Goal: Task Accomplishment & Management: Manage account settings

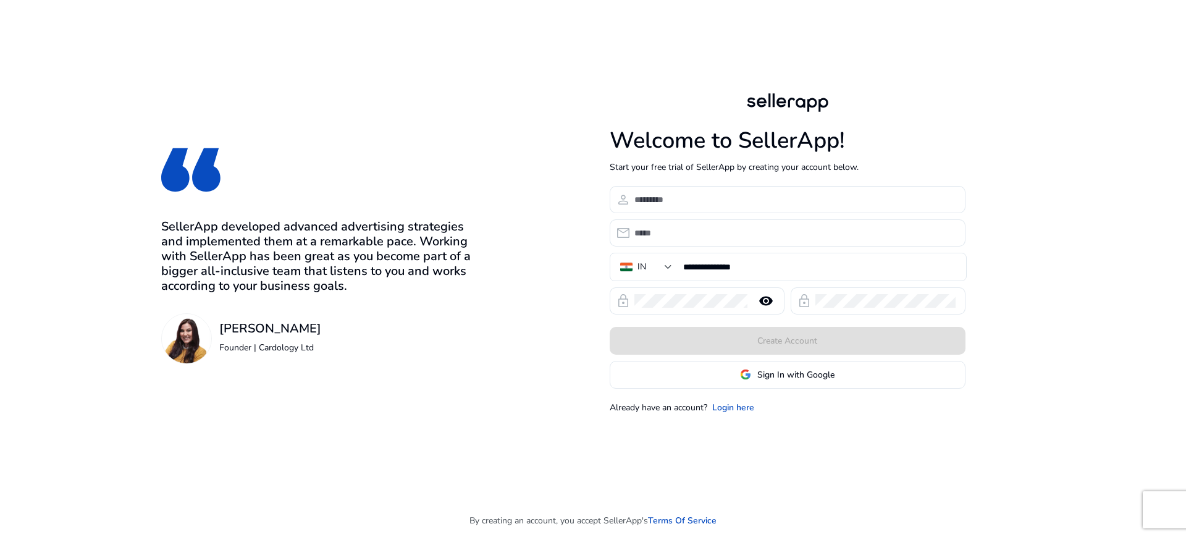
click at [774, 376] on span "Sign In with Google" at bounding box center [795, 374] width 77 height 13
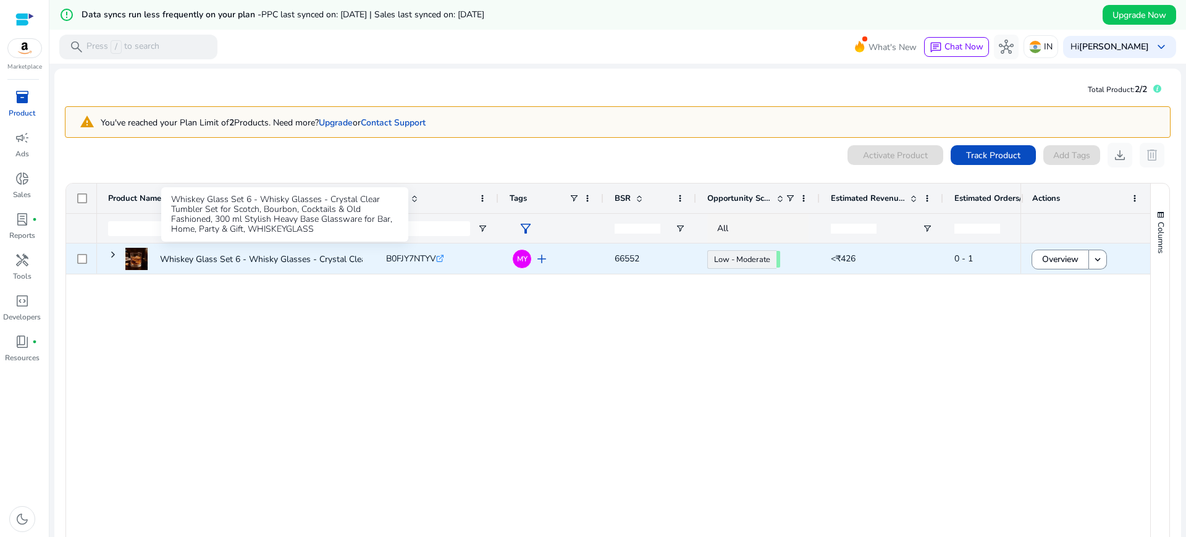
click at [232, 263] on p "Whiskey Glass Set 6 - Whisky Glasses - Crystal Clear Tumbler..." at bounding box center [284, 259] width 248 height 25
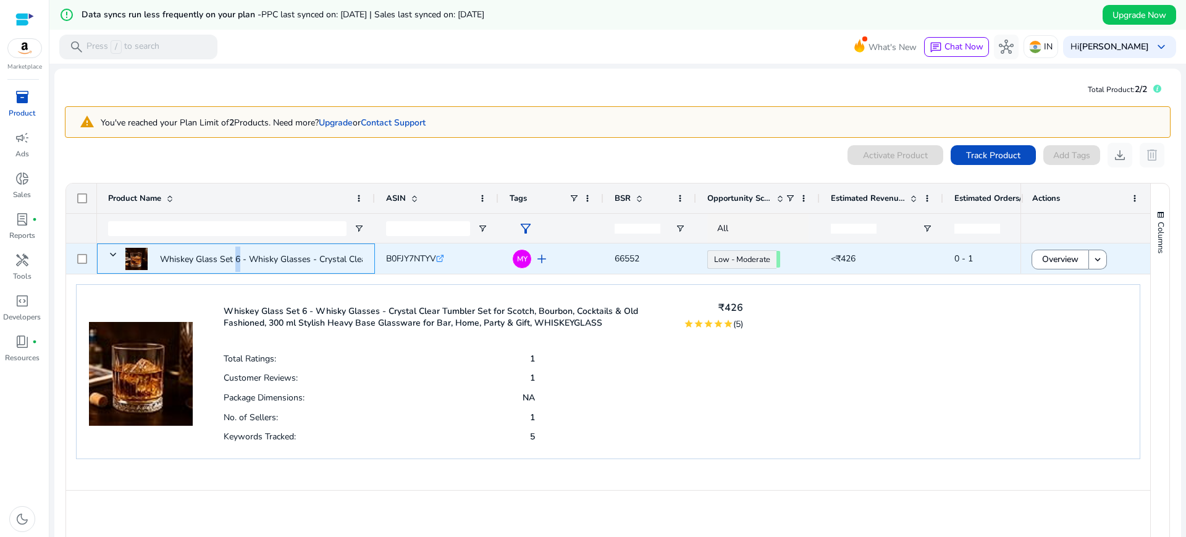
click at [232, 263] on p "Whiskey Glass Set 6 - Whisky Glasses - Crystal Clear Tumbler..." at bounding box center [284, 259] width 248 height 25
click at [1048, 261] on span "Overview" at bounding box center [1060, 259] width 36 height 25
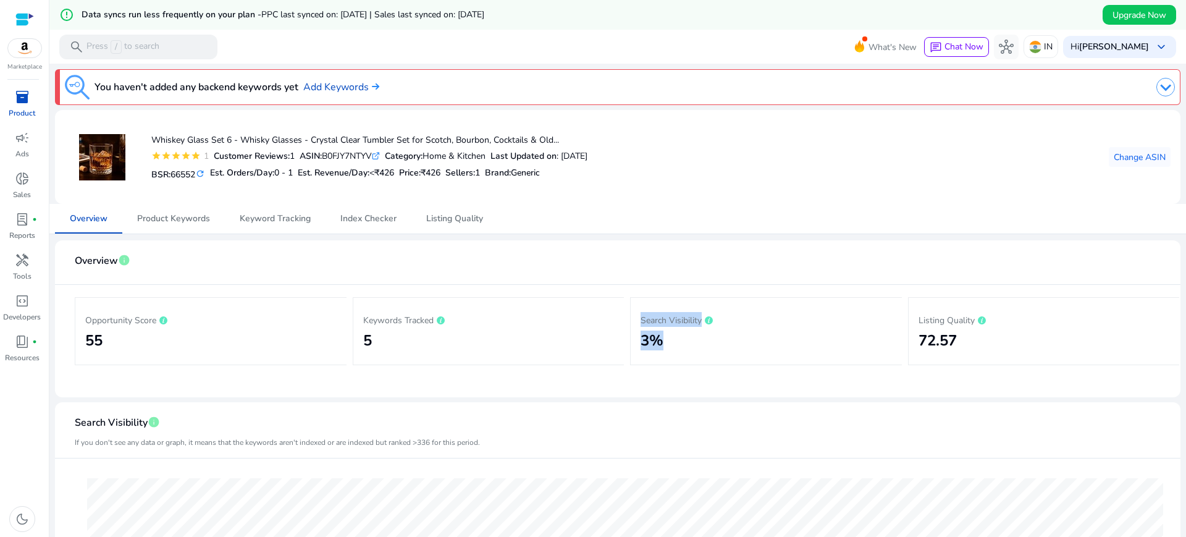
drag, startPoint x: 623, startPoint y: 355, endPoint x: 691, endPoint y: 351, distance: 68.1
click at [691, 351] on div "Opportunity Score 55 Keywords Tracked 5 Search Visibility 3% Listing Quality 72…" at bounding box center [618, 331] width 1086 height 93
click at [240, 214] on span "Keyword Tracking" at bounding box center [275, 218] width 71 height 9
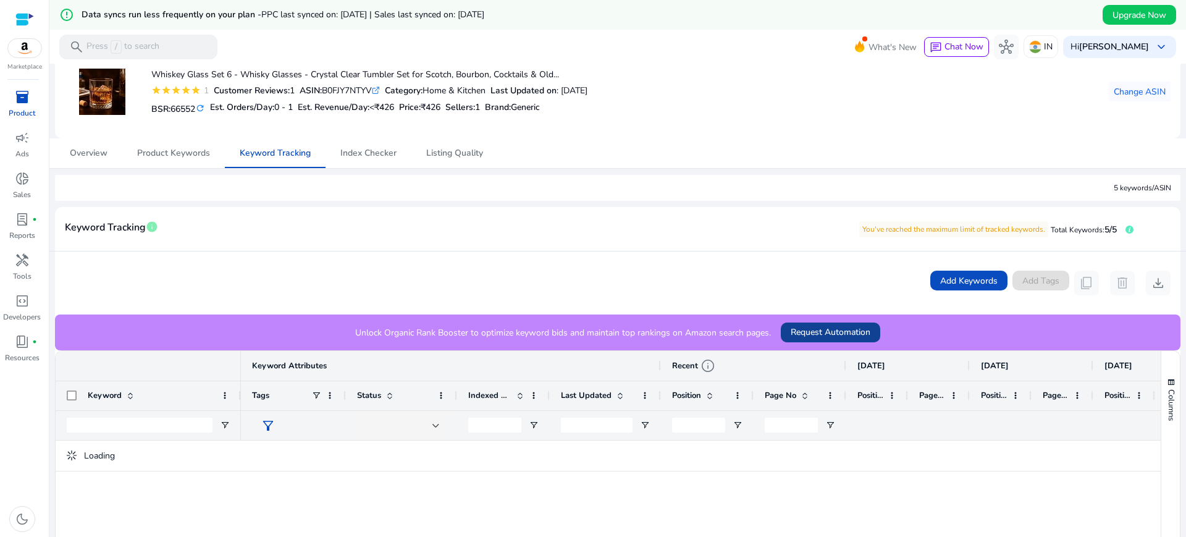
click at [820, 335] on span "Request Automation" at bounding box center [831, 332] width 80 height 13
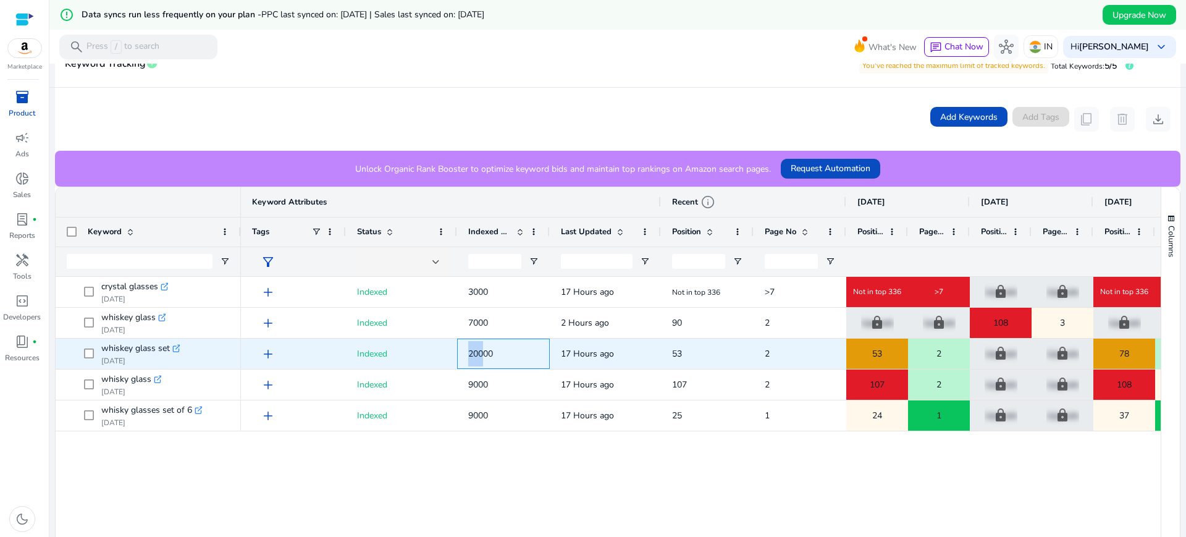
drag, startPoint x: 481, startPoint y: 353, endPoint x: 386, endPoint y: 362, distance: 96.2
click at [386, 362] on div "add Indexed 20000 17 Hours ago 53 2 53 2 lock Upgrade lock Upgrade 78 2 lock Up…" at bounding box center [1038, 354] width 1594 height 31
drag, startPoint x: 495, startPoint y: 352, endPoint x: 468, endPoint y: 355, distance: 28.0
click at [468, 355] on div "20000" at bounding box center [503, 354] width 93 height 30
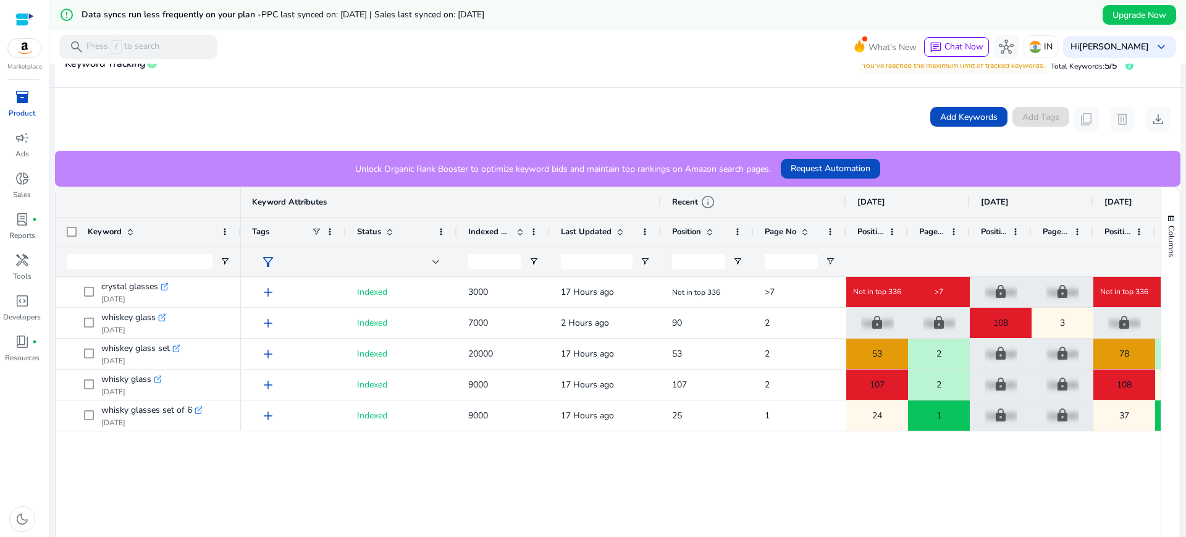
click at [492, 442] on div "add Indexed 3000 17 Hours ago Not in top 336 >7 Not in top 336 >7 lock Upgrade …" at bounding box center [701, 433] width 920 height 313
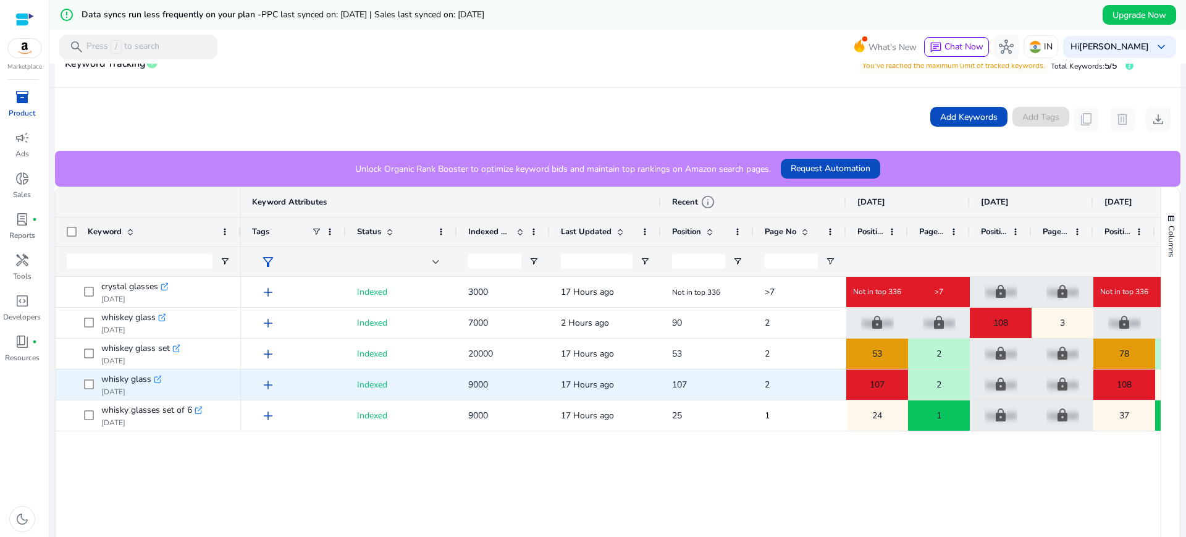
click at [492, 373] on span "9000" at bounding box center [503, 384] width 70 height 25
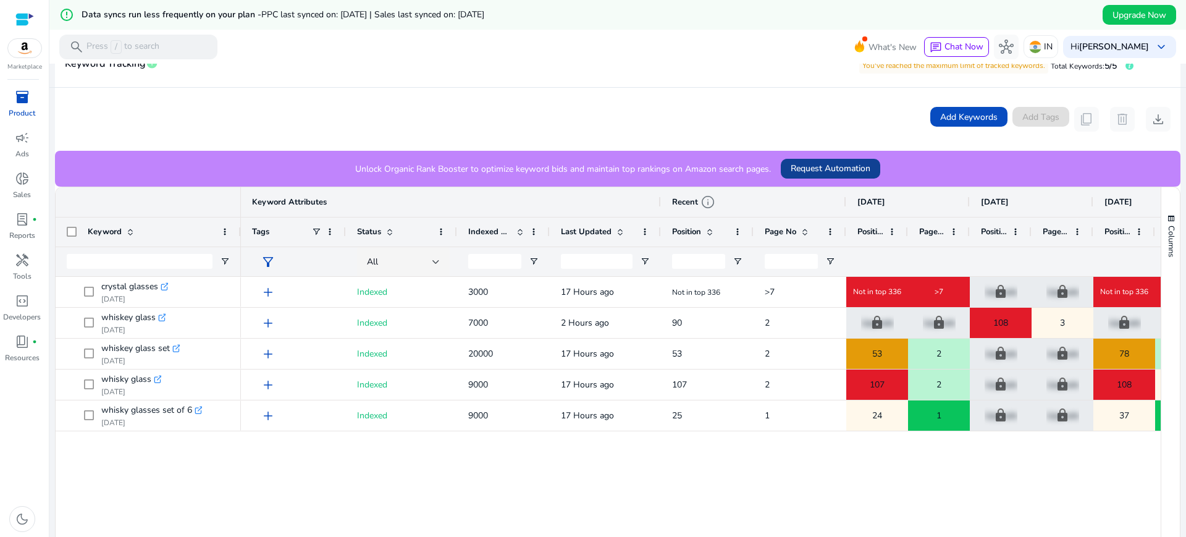
click at [836, 159] on span at bounding box center [830, 169] width 99 height 30
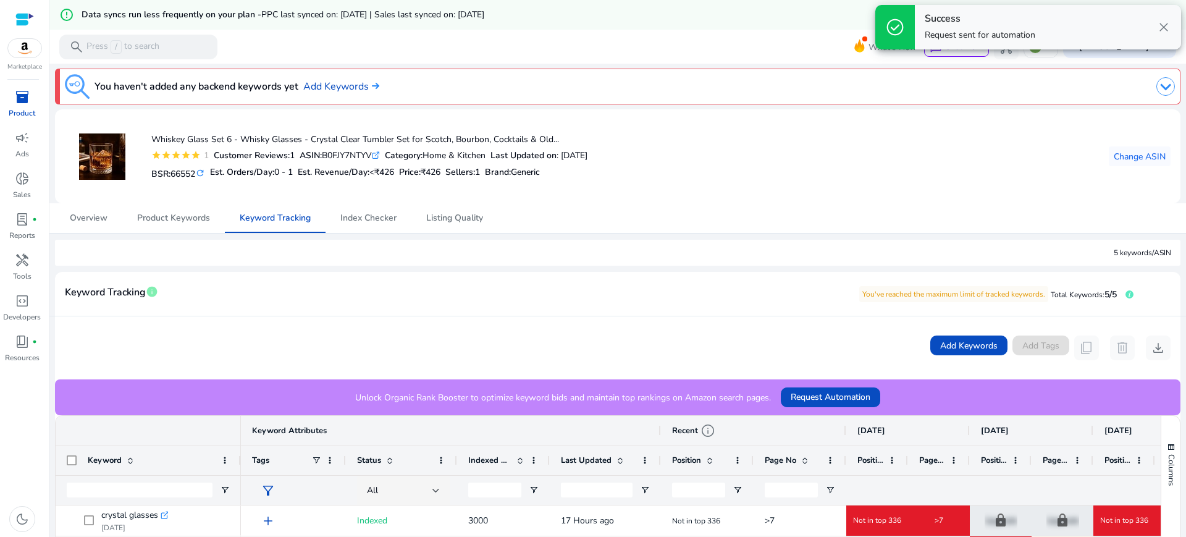
click at [16, 53] on img at bounding box center [24, 48] width 33 height 19
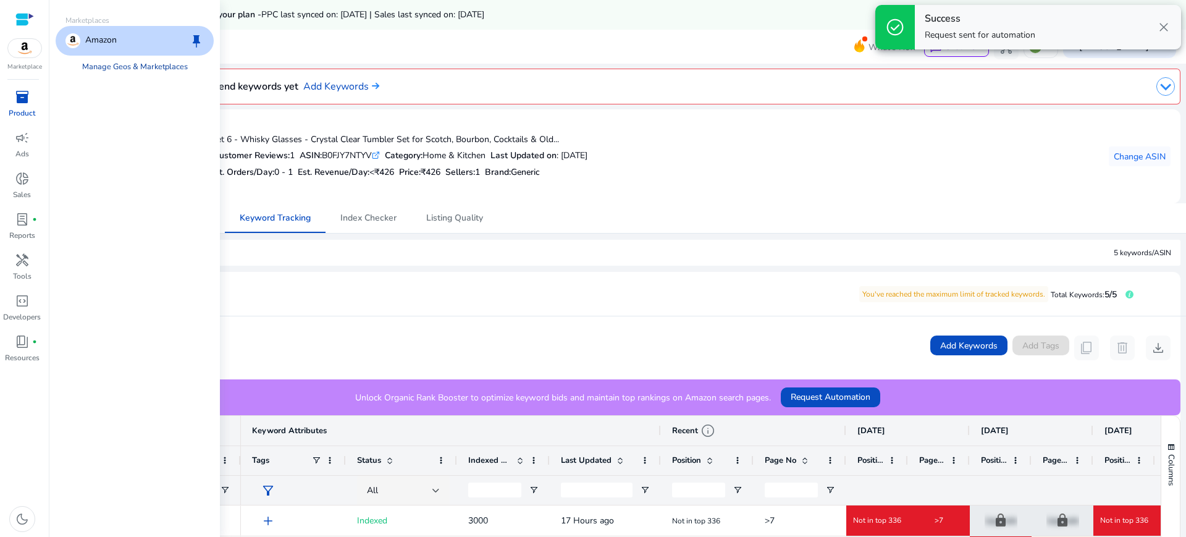
click at [125, 66] on link "Manage Geos & Marketplaces" at bounding box center [134, 67] width 125 height 22
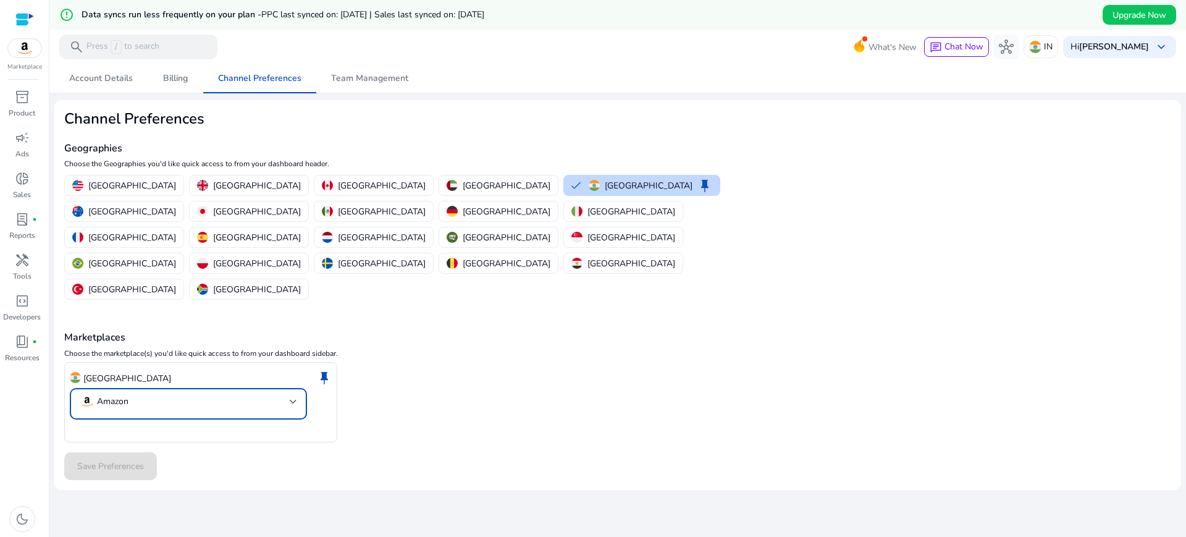
click at [132, 394] on mat-select-trigger "Amazon" at bounding box center [185, 401] width 210 height 15
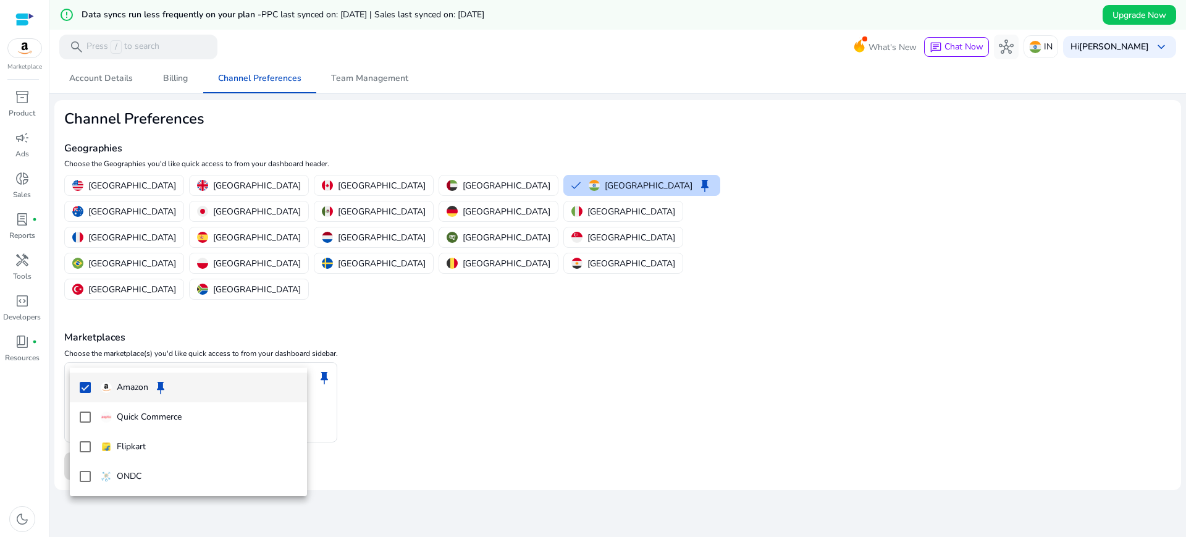
click at [365, 445] on div at bounding box center [593, 268] width 1186 height 537
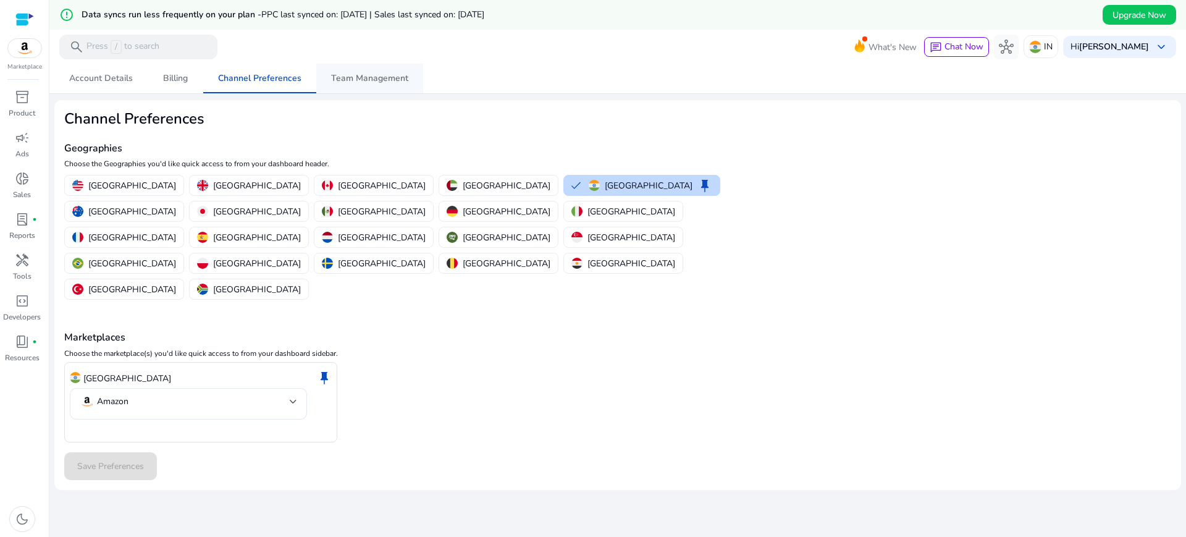
click at [366, 74] on span "Team Management" at bounding box center [369, 78] width 77 height 9
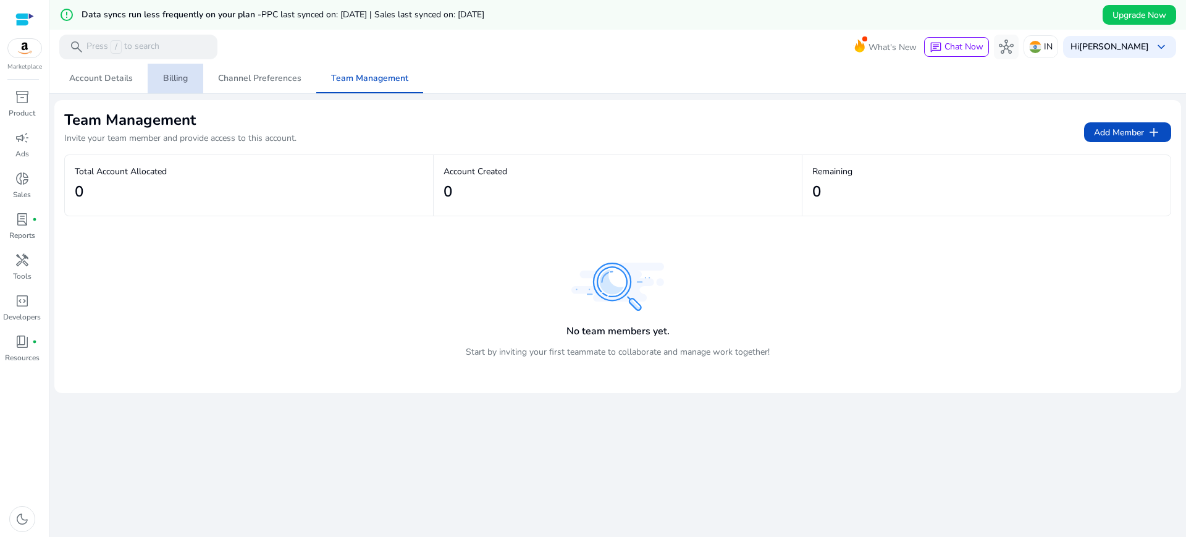
click at [181, 78] on span "Billing" at bounding box center [175, 78] width 25 height 9
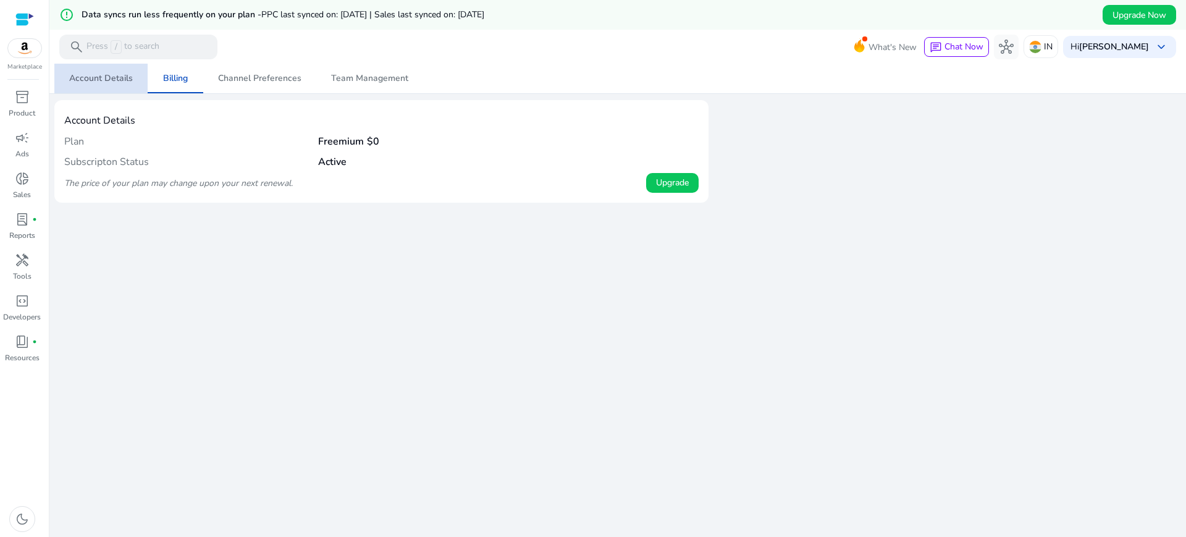
click at [116, 78] on span "Account Details" at bounding box center [101, 78] width 64 height 9
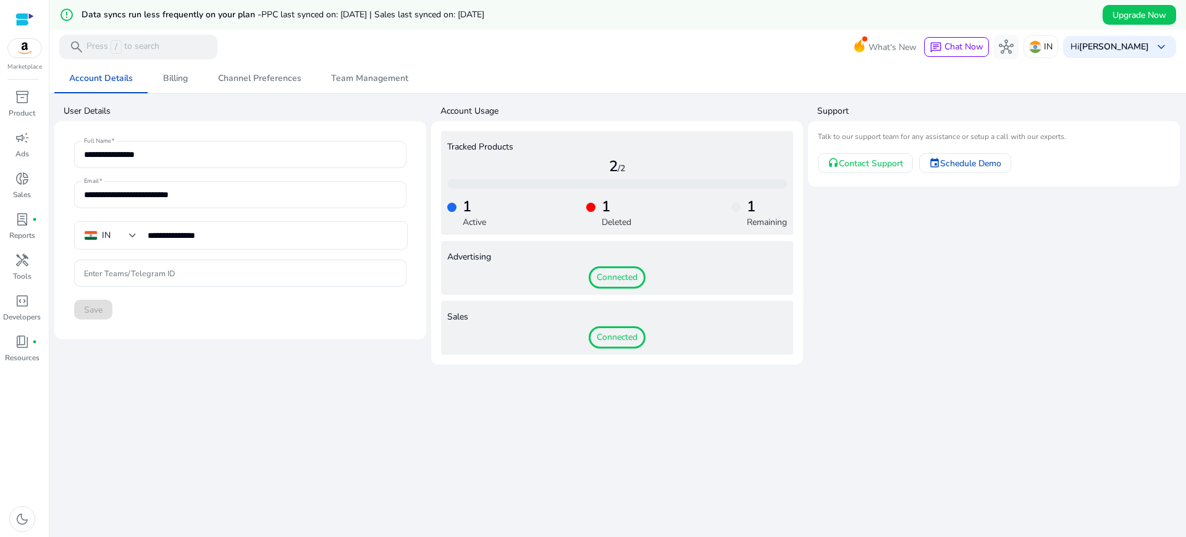
drag, startPoint x: 483, startPoint y: 220, endPoint x: 656, endPoint y: 222, distance: 173.6
click at [656, 222] on div "1 Active 1 Deleted 1 Remaining" at bounding box center [617, 208] width 340 height 40
click at [15, 179] on span "donut_small" at bounding box center [22, 178] width 15 height 15
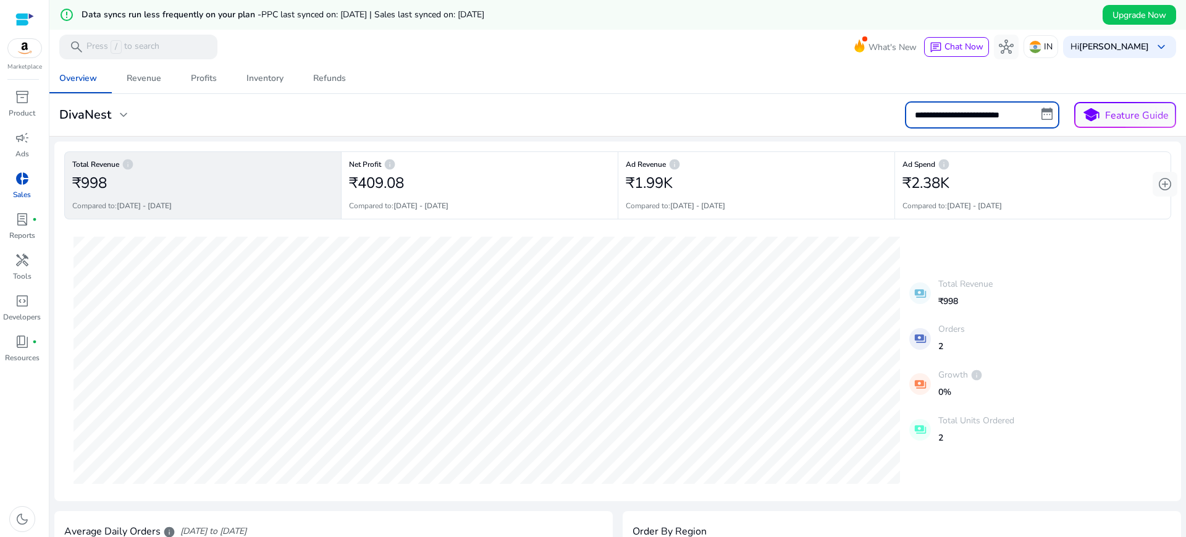
click at [924, 119] on input "**********" at bounding box center [982, 114] width 154 height 27
select select "*"
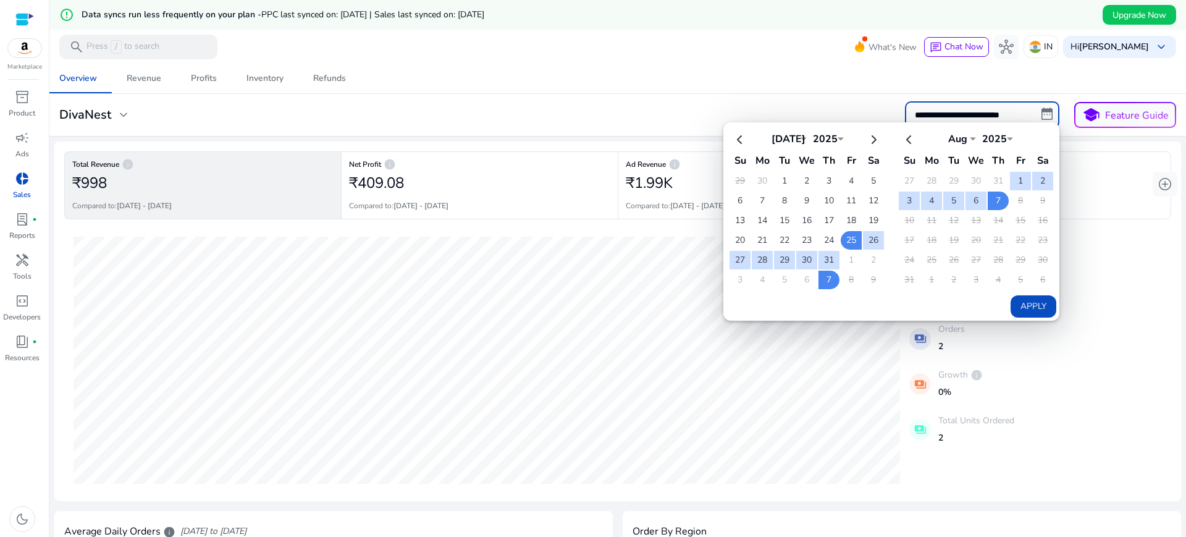
click at [791, 97] on mat-card "**********" at bounding box center [617, 115] width 1147 height 43
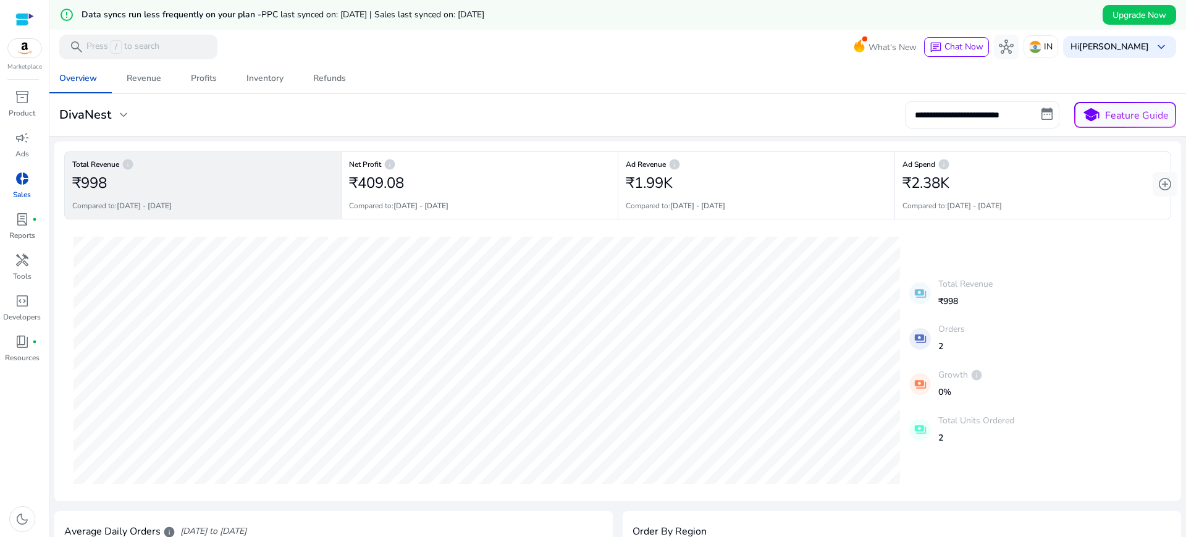
click at [998, 117] on input "**********" at bounding box center [982, 114] width 154 height 27
